Goal: Find specific page/section: Find specific page/section

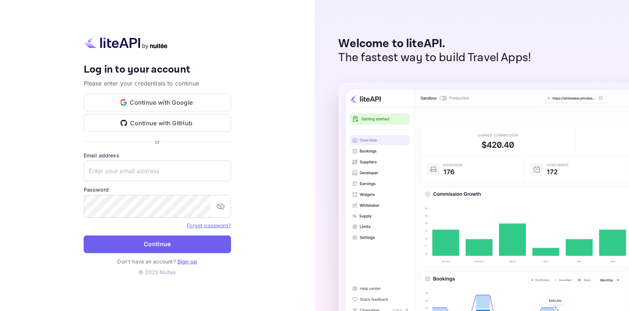
type input "[EMAIL_ADDRESS][DOMAIN_NAME]"
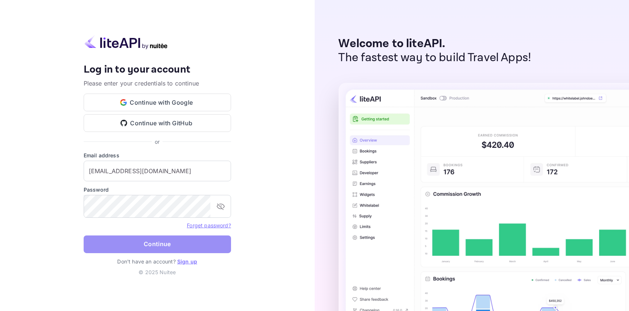
click at [189, 253] on button "Continue" at bounding box center [157, 244] width 147 height 18
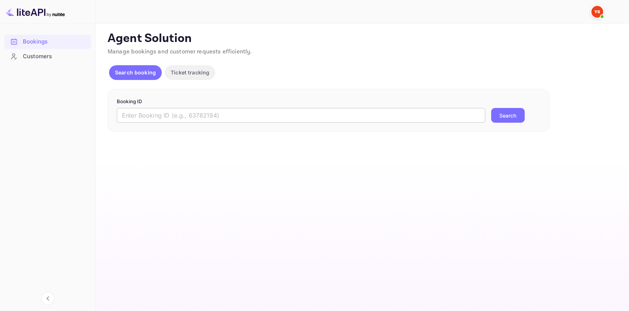
click at [253, 123] on input "text" at bounding box center [301, 115] width 368 height 15
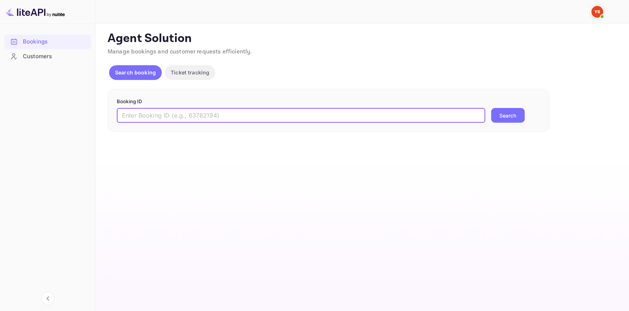
paste input "9932144"
type input "9932144"
click at [509, 118] on button "Search" at bounding box center [508, 115] width 34 height 15
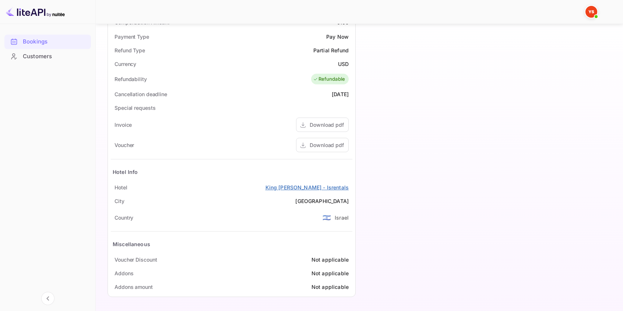
scroll to position [307, 0]
click at [325, 144] on div "Download pdf" at bounding box center [327, 145] width 34 height 8
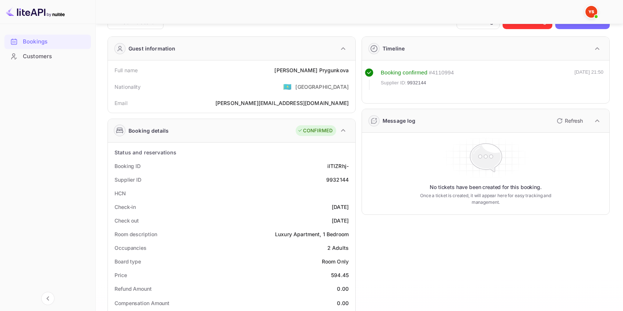
scroll to position [0, 0]
